Goal: Information Seeking & Learning: Learn about a topic

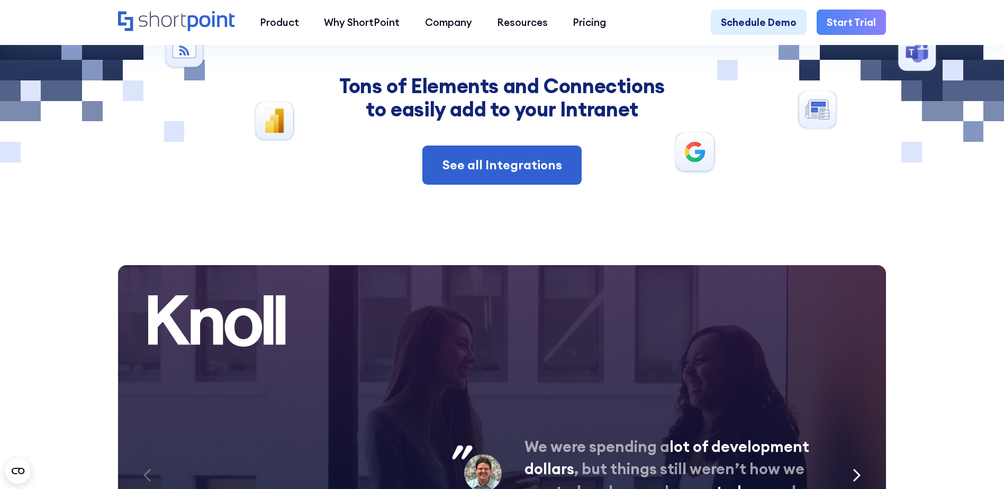
scroll to position [5188, 0]
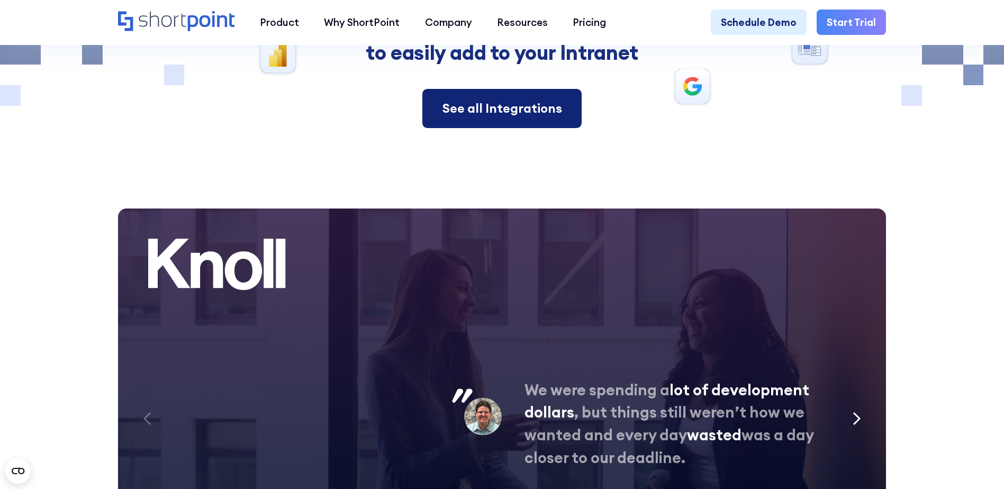
click at [511, 118] on div "See all Integrations" at bounding box center [503, 108] width 120 height 19
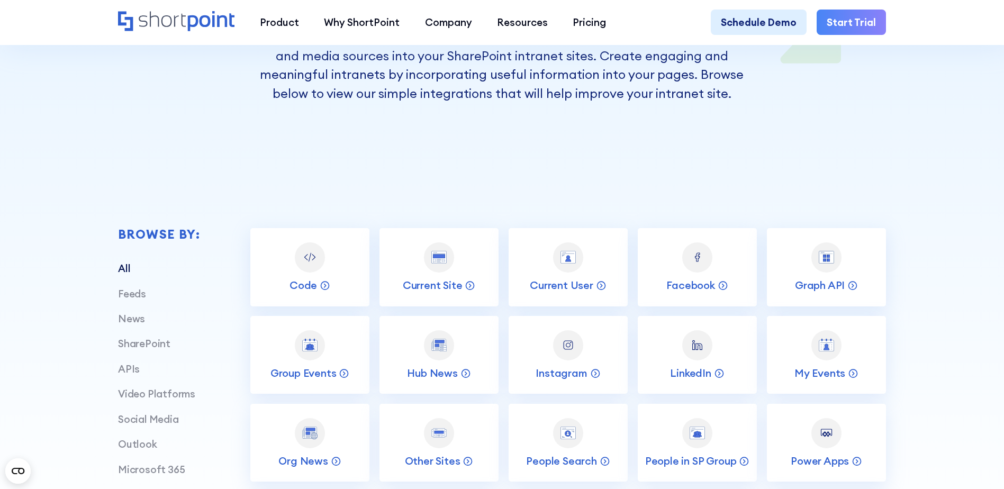
scroll to position [318, 0]
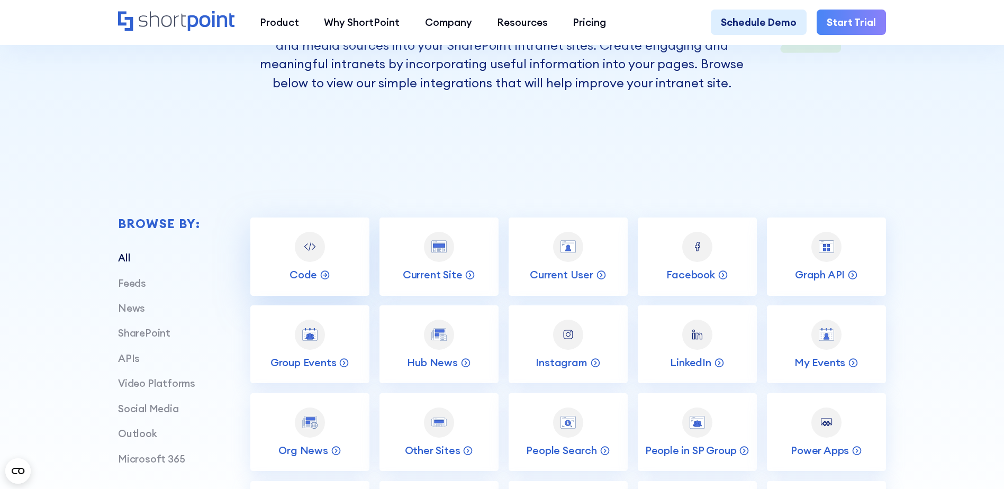
click at [309, 254] on img at bounding box center [309, 246] width 15 height 15
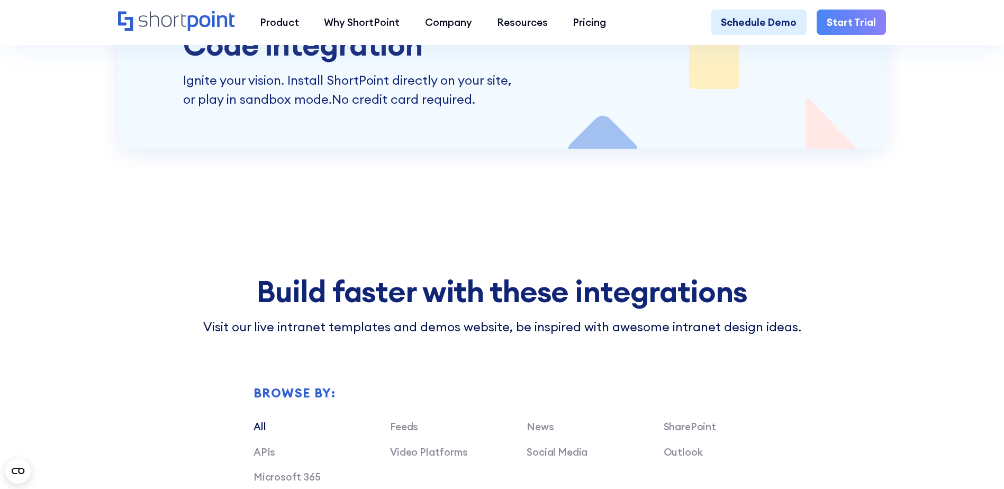
scroll to position [4553, 0]
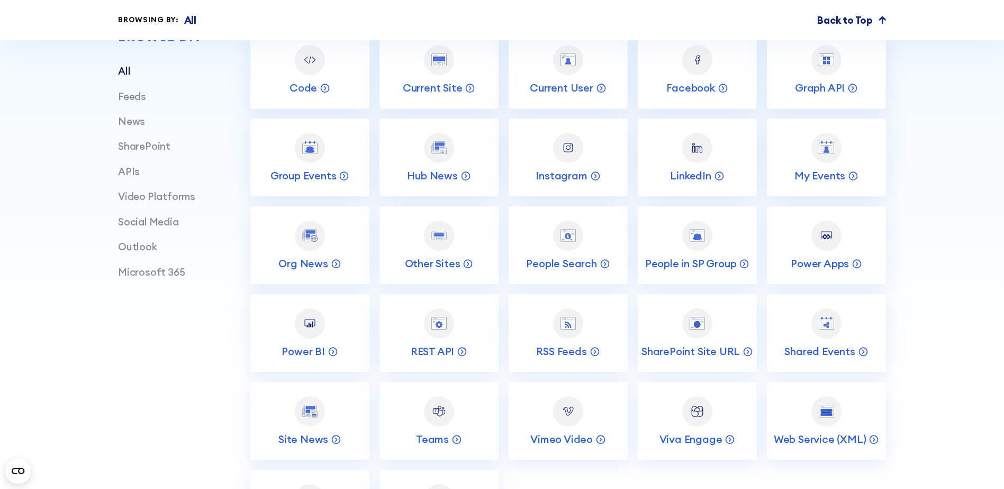
scroll to position [529, 0]
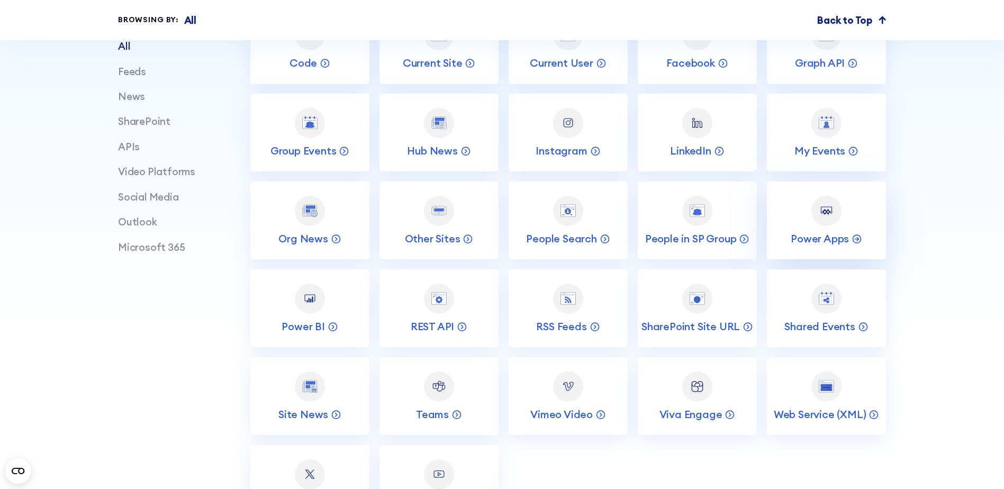
click at [827, 218] on img at bounding box center [826, 210] width 15 height 15
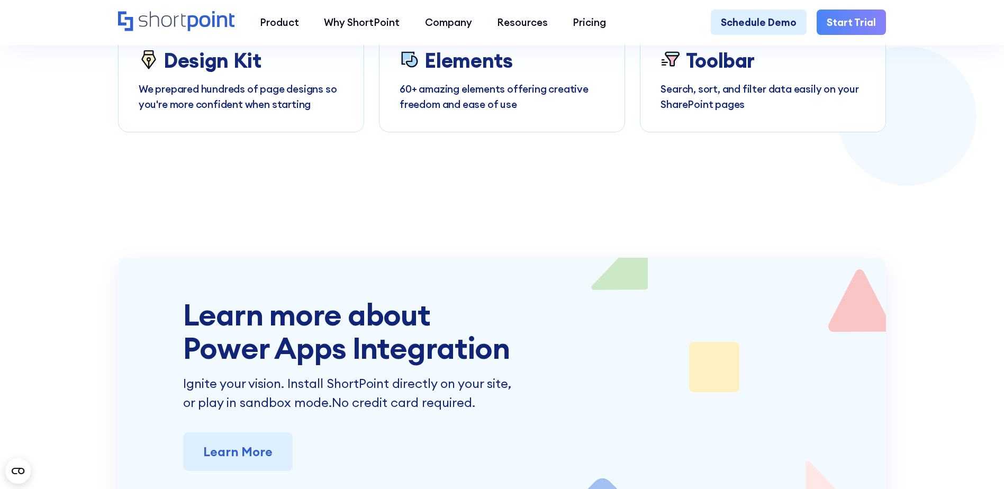
scroll to position [3176, 0]
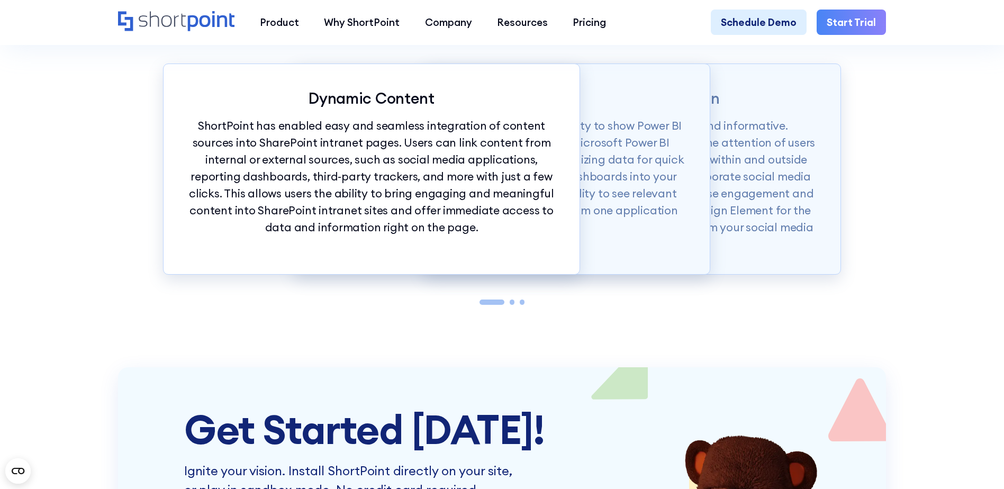
scroll to position [1218, 0]
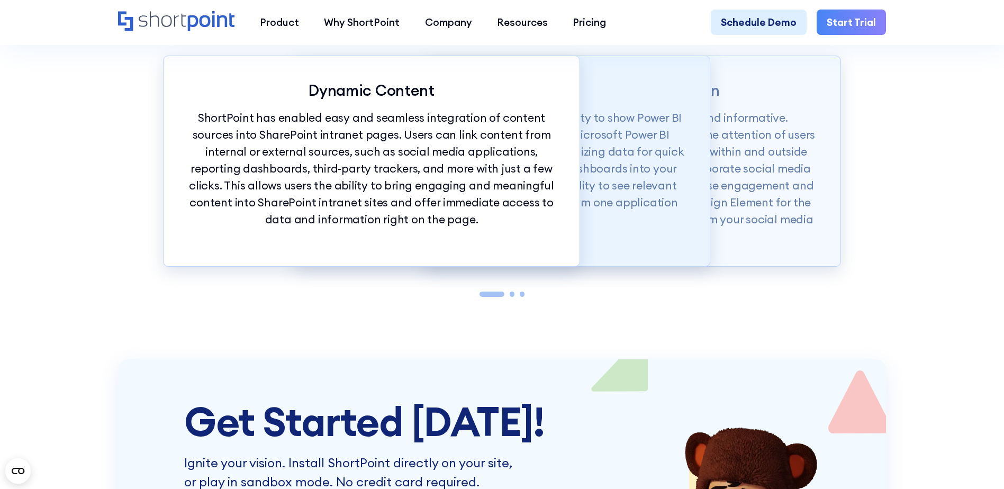
click at [616, 170] on p "One of the most powerful integrations is the ability to show Power BI dashboard…" at bounding box center [502, 169] width 366 height 119
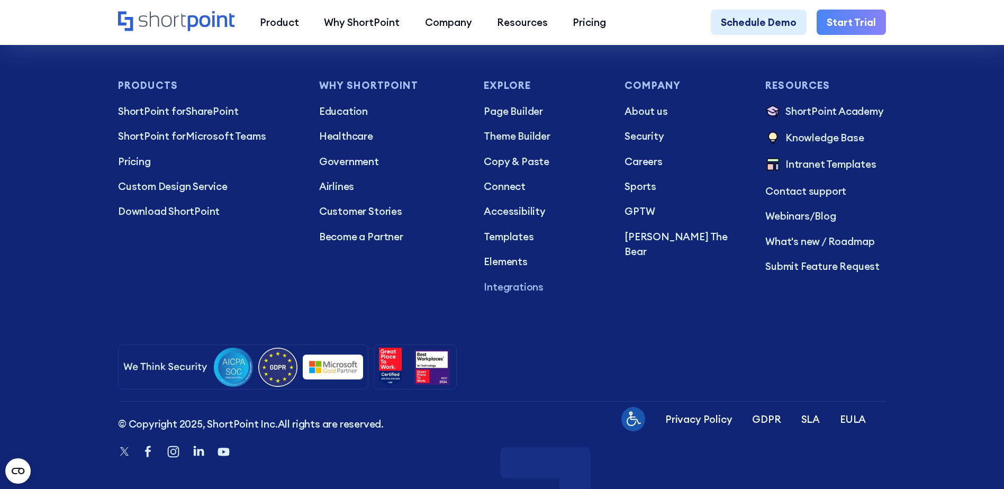
scroll to position [2028, 0]
